Goal: Task Accomplishment & Management: Complete application form

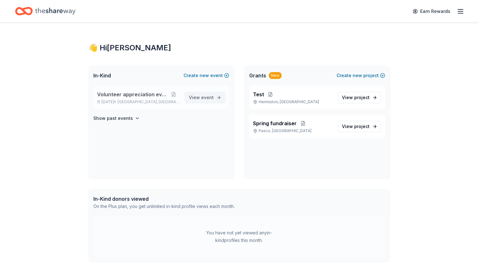
click at [204, 98] on span "event" at bounding box center [207, 97] width 13 height 5
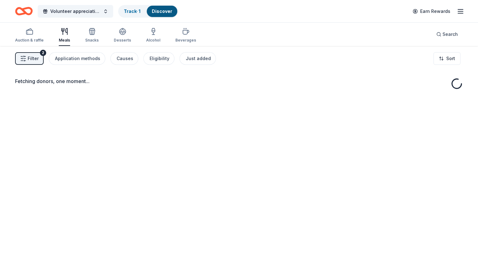
click at [204, 98] on div "Fetching donors, one moment..." at bounding box center [239, 180] width 478 height 269
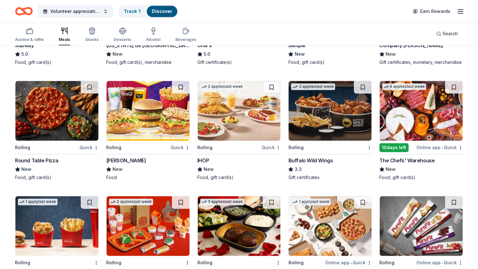
scroll to position [393, 0]
click at [310, 140] on img at bounding box center [329, 111] width 83 height 60
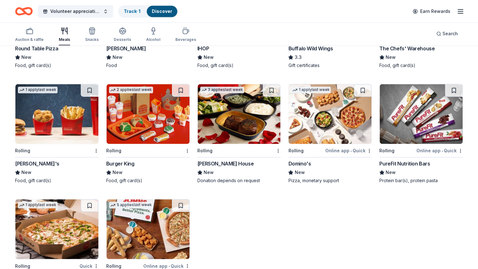
scroll to position [552, 0]
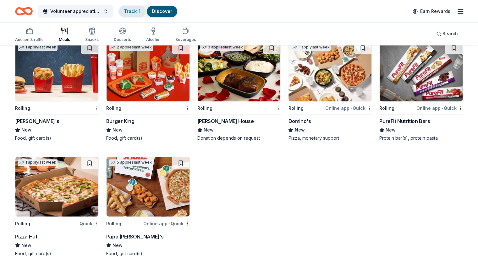
click at [141, 14] on div "Track · 1" at bounding box center [132, 11] width 27 height 11
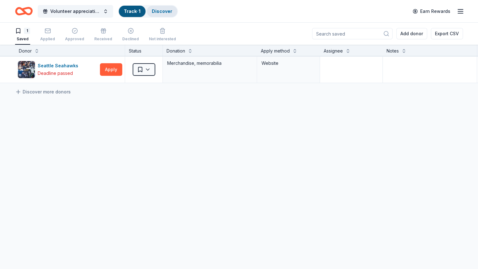
click at [170, 11] on link "Discover" at bounding box center [162, 10] width 20 height 5
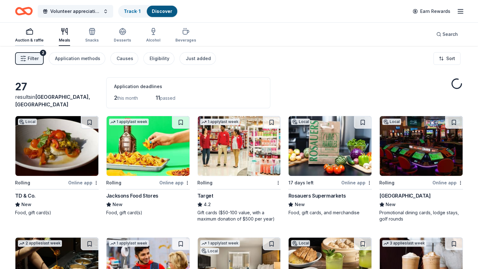
click at [40, 36] on div "Auction & raffle" at bounding box center [29, 35] width 29 height 15
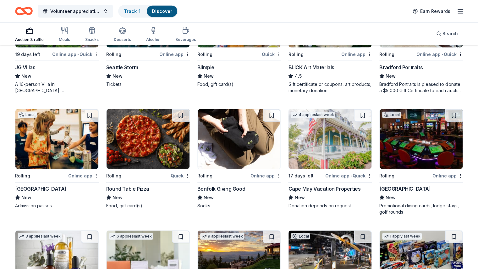
scroll to position [967, 0]
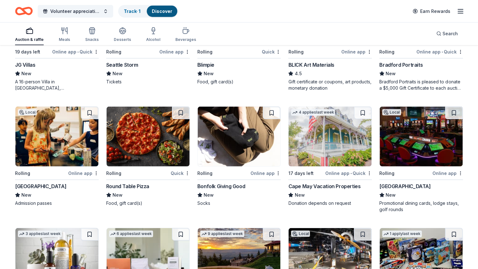
click at [238, 138] on img at bounding box center [239, 137] width 83 height 60
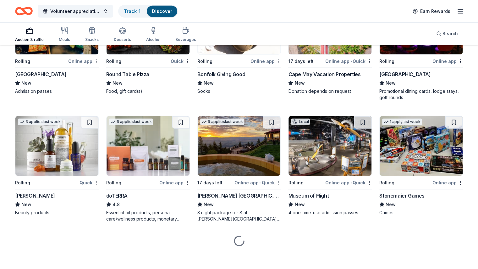
scroll to position [1081, 0]
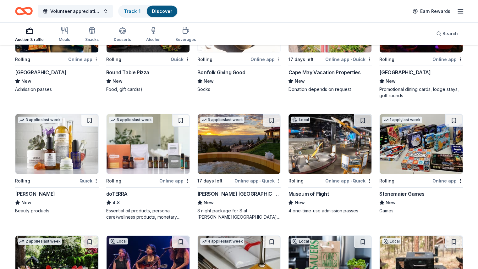
click at [258, 153] on img at bounding box center [239, 144] width 83 height 60
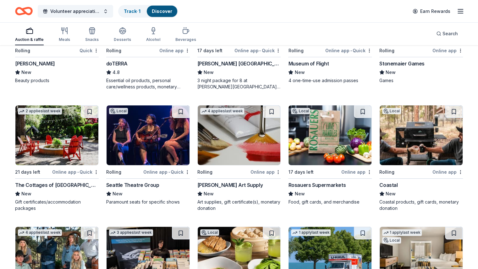
scroll to position [1212, 0]
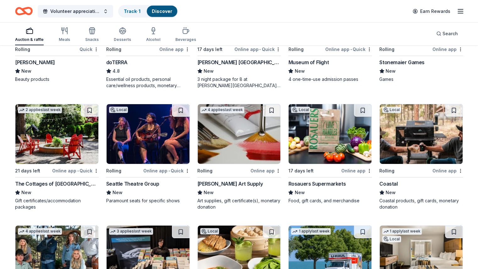
click at [345, 168] on div "Online app" at bounding box center [356, 171] width 30 height 8
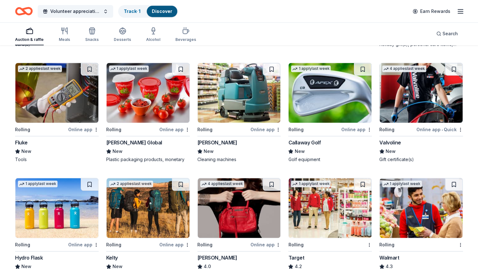
scroll to position [1739, 0]
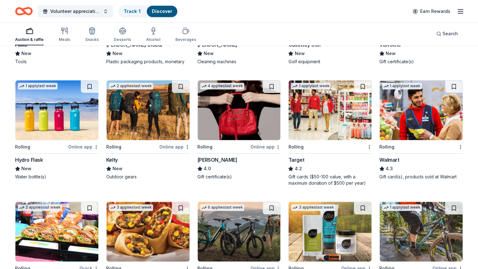
scroll to position [1837, 0]
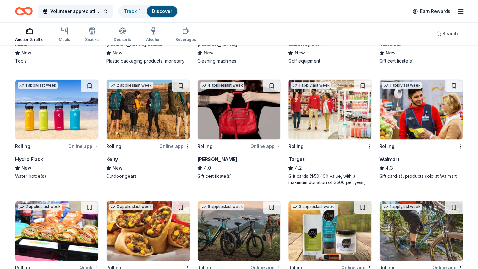
click at [60, 114] on img at bounding box center [56, 109] width 83 height 60
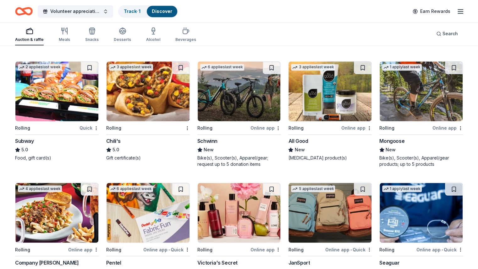
scroll to position [2044, 0]
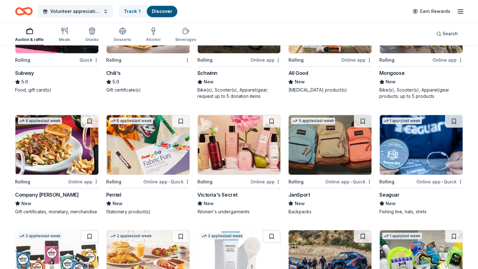
click at [304, 154] on img at bounding box center [329, 145] width 83 height 60
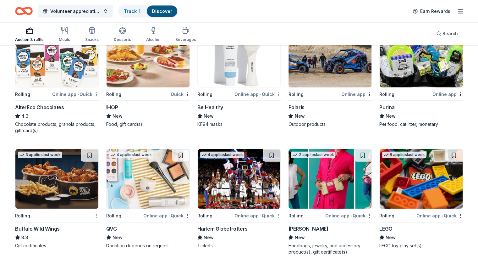
scroll to position [2246, 0]
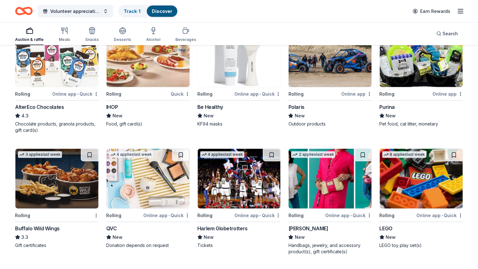
click at [407, 87] on div "1 apply last week" at bounding box center [421, 57] width 84 height 60
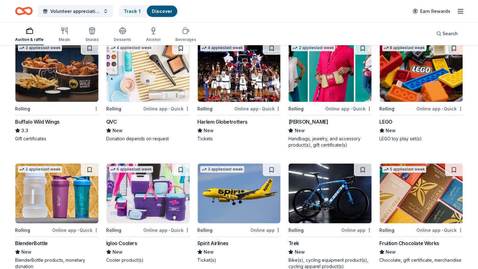
scroll to position [2355, 0]
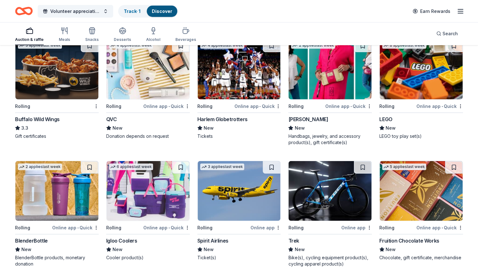
click at [323, 81] on img at bounding box center [329, 70] width 83 height 60
click at [405, 78] on img at bounding box center [421, 70] width 83 height 60
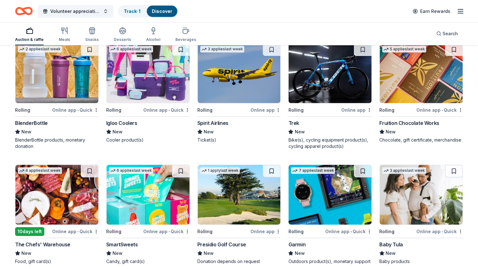
scroll to position [2473, 0]
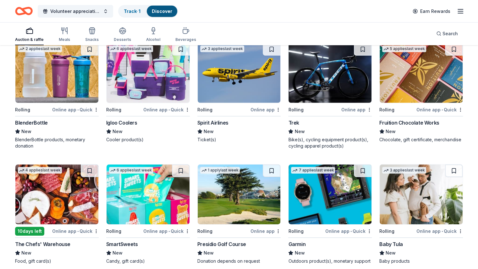
click at [161, 88] on img at bounding box center [148, 73] width 83 height 60
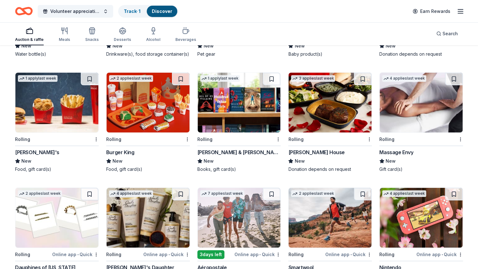
scroll to position [2795, 0]
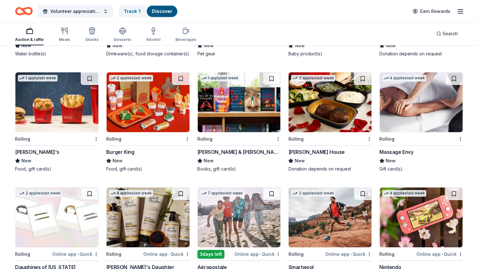
click at [399, 132] on img at bounding box center [421, 102] width 83 height 60
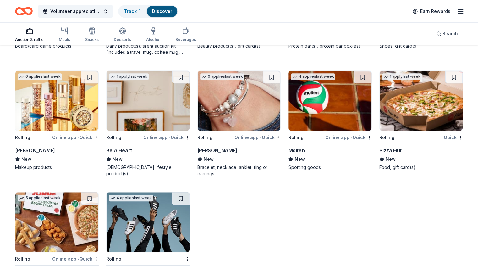
scroll to position [3199, 0]
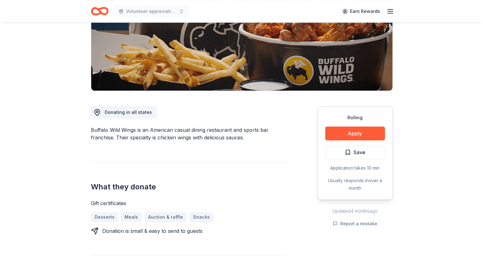
scroll to position [101, 0]
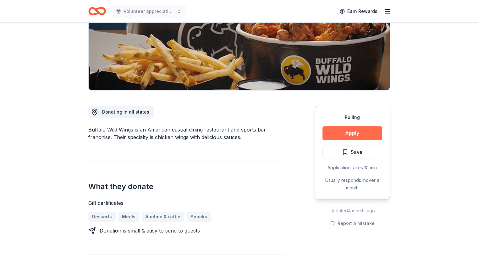
click at [338, 133] on button "Apply" at bounding box center [352, 133] width 60 height 14
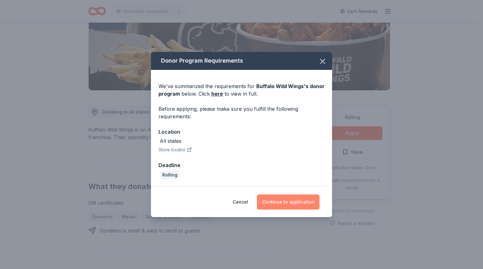
click at [288, 203] on button "Continue to application" at bounding box center [288, 201] width 63 height 15
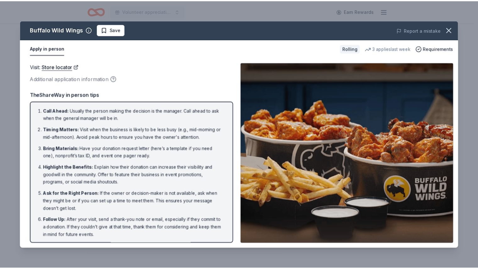
scroll to position [1, 0]
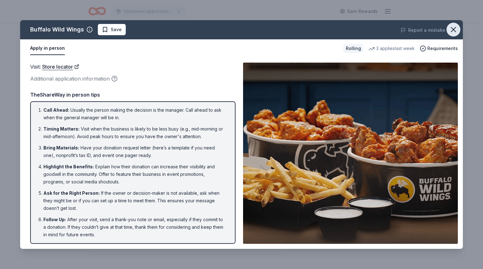
click at [456, 30] on icon "button" at bounding box center [453, 29] width 9 height 9
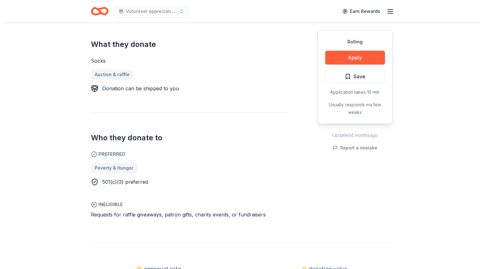
scroll to position [250, 0]
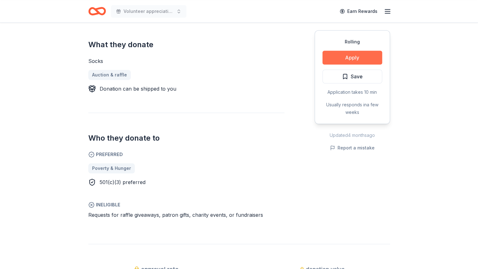
click at [339, 57] on button "Apply" at bounding box center [352, 58] width 60 height 14
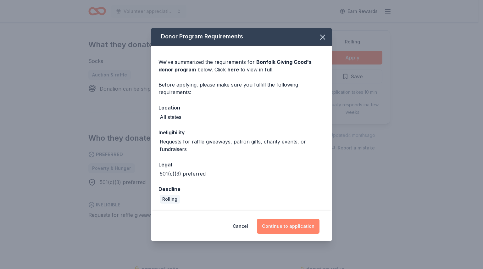
click at [276, 223] on button "Continue to application" at bounding box center [288, 225] width 63 height 15
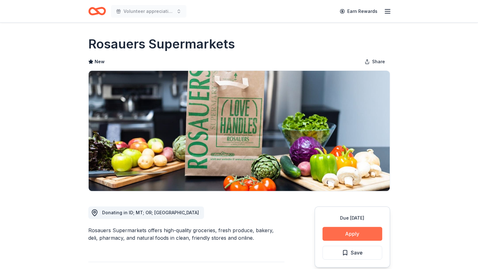
click at [328, 233] on button "Apply" at bounding box center [352, 234] width 60 height 14
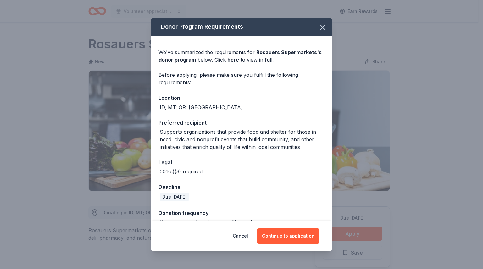
scroll to position [37, 0]
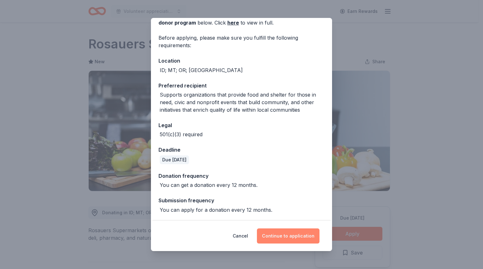
click at [285, 232] on button "Continue to application" at bounding box center [288, 235] width 63 height 15
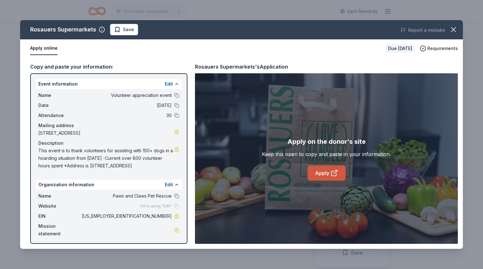
click at [319, 171] on link "Apply" at bounding box center [326, 172] width 38 height 15
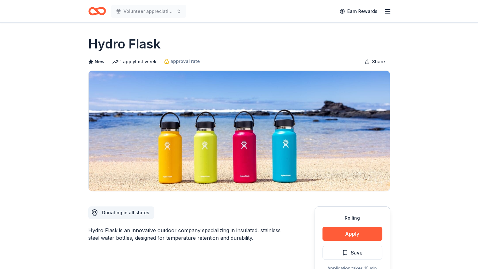
click at [338, 222] on div "Rolling Apply Save Application takes 10 min Usually responds in over a month" at bounding box center [352, 253] width 75 height 94
click at [345, 235] on button "Apply" at bounding box center [352, 234] width 60 height 14
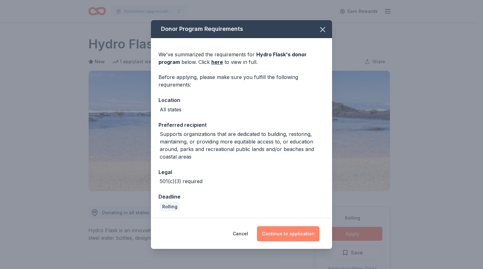
click at [298, 231] on button "Continue to application" at bounding box center [288, 233] width 63 height 15
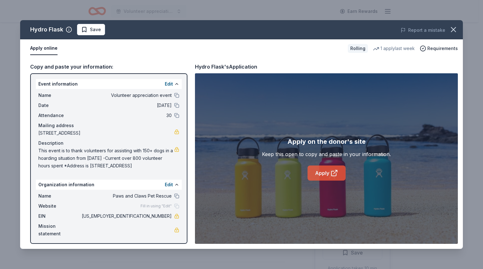
click at [315, 178] on link "Apply" at bounding box center [326, 172] width 38 height 15
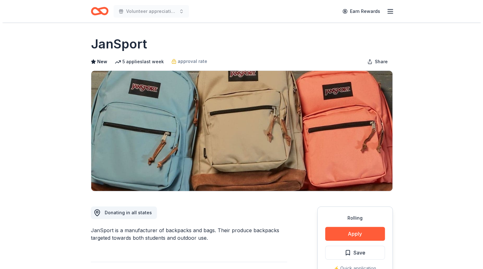
scroll to position [110, 0]
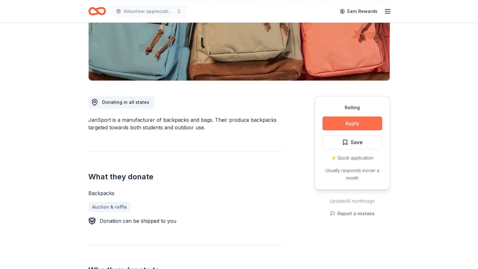
click at [329, 123] on button "Apply" at bounding box center [352, 123] width 60 height 14
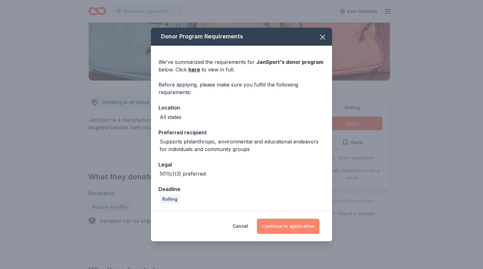
click at [293, 226] on button "Continue to application" at bounding box center [288, 225] width 63 height 15
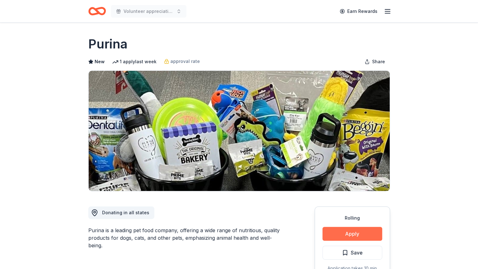
click at [330, 232] on button "Apply" at bounding box center [352, 234] width 60 height 14
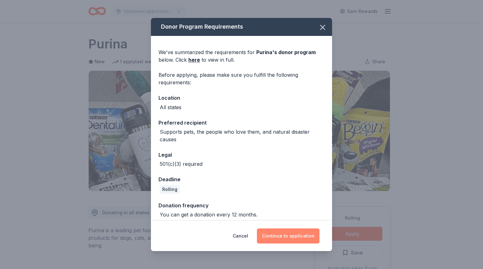
click at [284, 235] on button "Continue to application" at bounding box center [288, 235] width 63 height 15
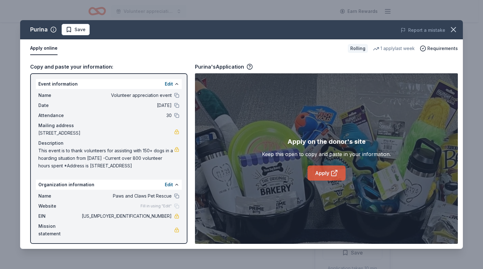
click at [312, 176] on link "Apply" at bounding box center [326, 172] width 38 height 15
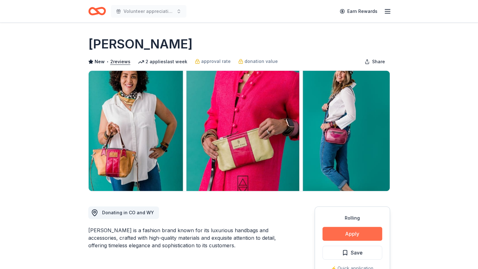
click at [333, 233] on button "Apply" at bounding box center [352, 234] width 60 height 14
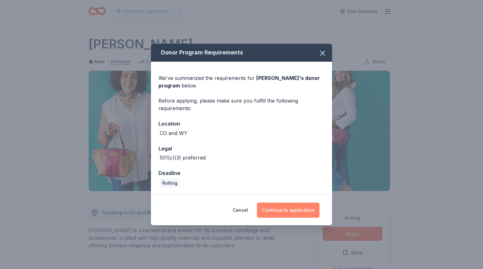
click at [308, 205] on button "Continue to application" at bounding box center [288, 209] width 63 height 15
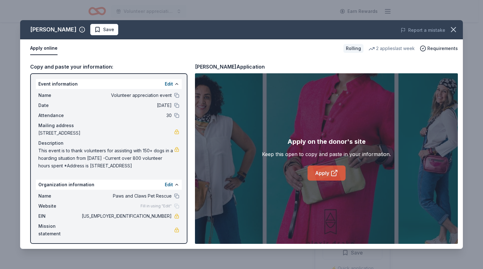
click at [325, 171] on link "Apply" at bounding box center [326, 172] width 38 height 15
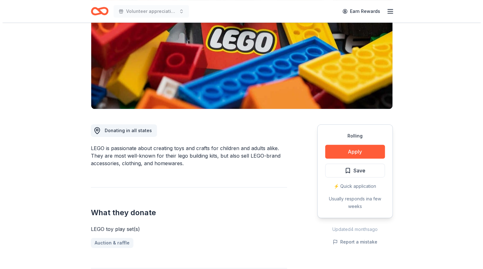
scroll to position [82, 0]
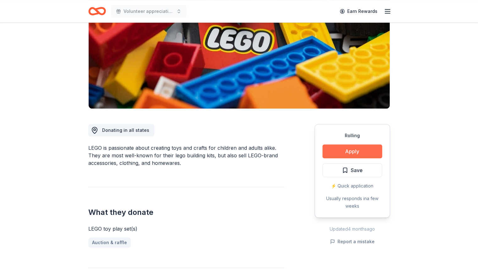
click at [339, 152] on button "Apply" at bounding box center [352, 151] width 60 height 14
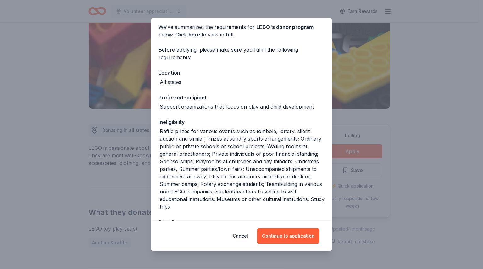
scroll to position [48, 0]
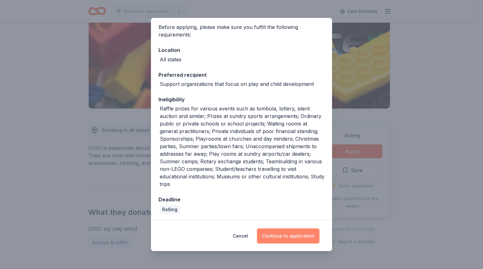
click at [273, 241] on button "Continue to application" at bounding box center [288, 235] width 63 height 15
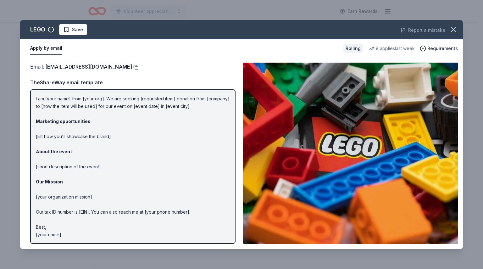
scroll to position [0, 0]
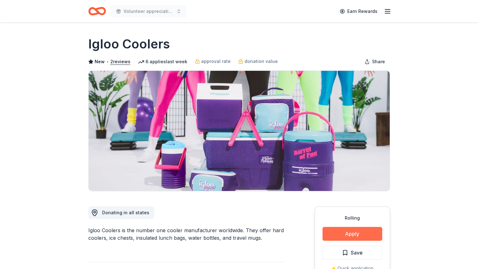
click at [362, 238] on button "Apply" at bounding box center [352, 234] width 60 height 14
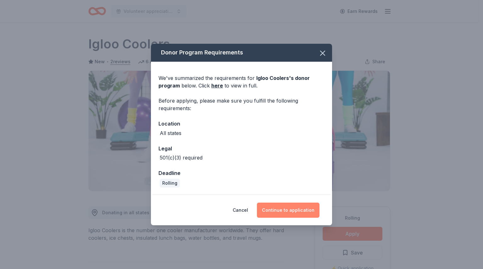
click at [303, 210] on button "Continue to application" at bounding box center [288, 209] width 63 height 15
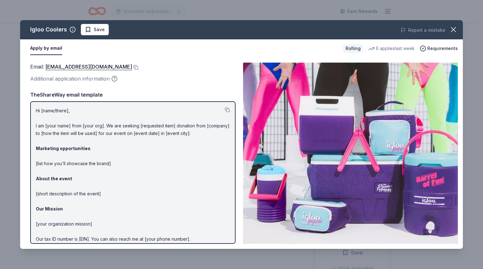
scroll to position [27, 0]
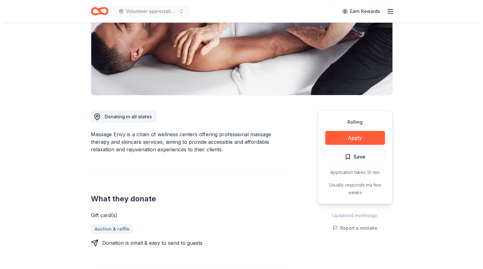
scroll to position [96, 0]
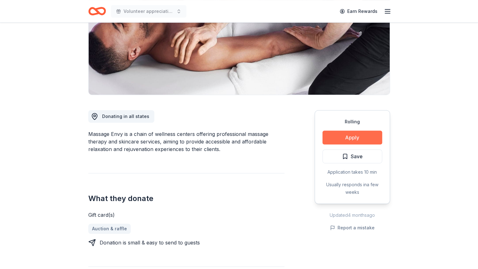
click at [343, 134] on button "Apply" at bounding box center [352, 137] width 60 height 14
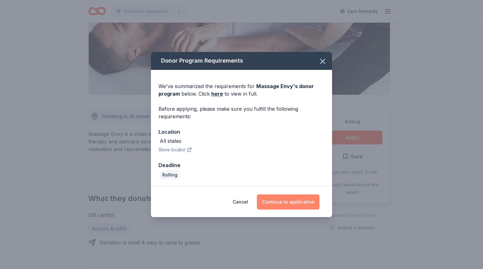
click at [286, 200] on button "Continue to application" at bounding box center [288, 201] width 63 height 15
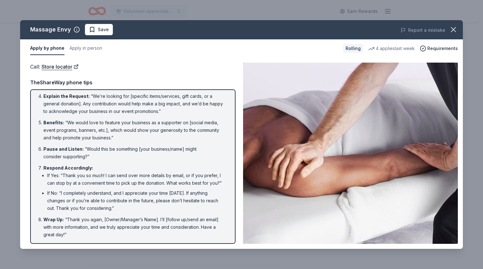
scroll to position [0, 0]
